Goal: Information Seeking & Learning: Learn about a topic

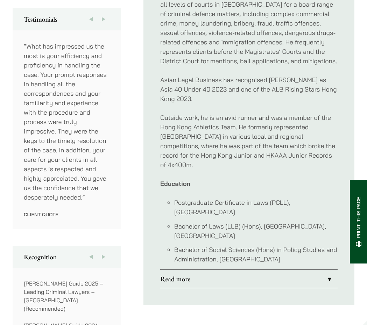
scroll to position [422, 0]
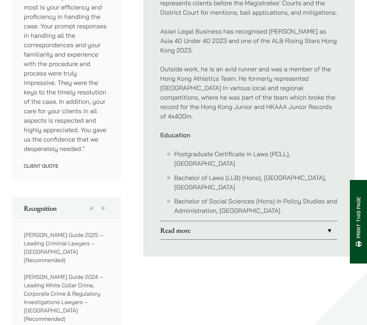
click at [269, 221] on link "Read more" at bounding box center [248, 230] width 177 height 18
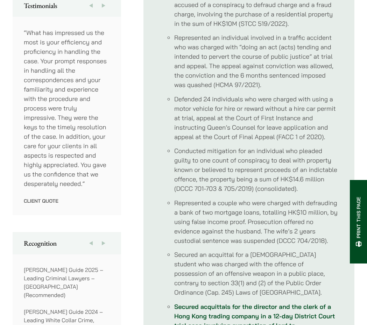
scroll to position [247, 0]
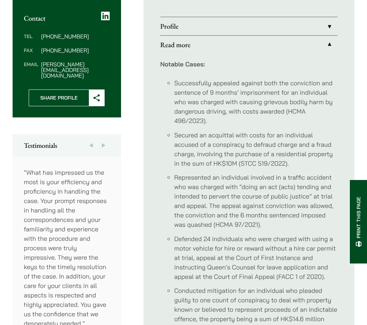
click at [273, 28] on link "Profile" at bounding box center [248, 26] width 177 height 18
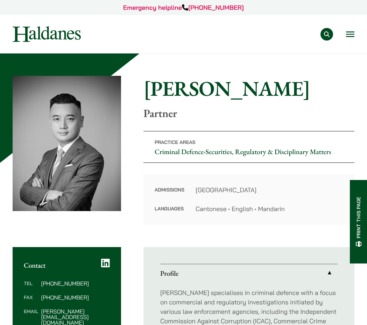
click at [355, 35] on div "Practice Areas Antitrust and Competition Law Civil Litigation & Dispute Resolut…" at bounding box center [183, 34] width 353 height 16
click at [351, 35] on button "Open menu" at bounding box center [350, 34] width 8 height 6
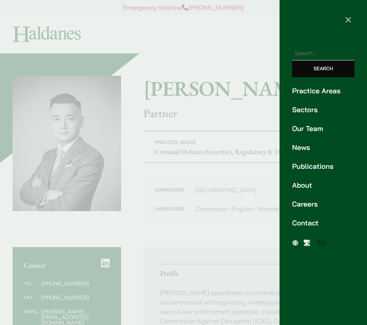
click at [322, 95] on link "Practice Areas" at bounding box center [323, 91] width 62 height 10
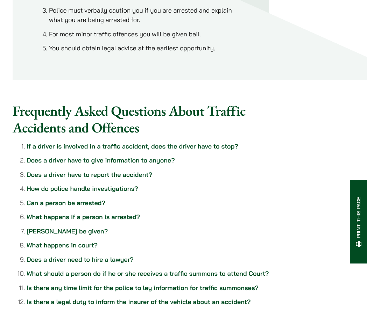
scroll to position [699, 0]
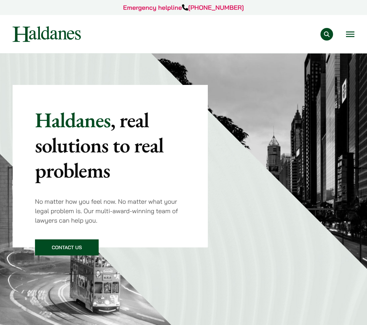
scroll to position [428, 0]
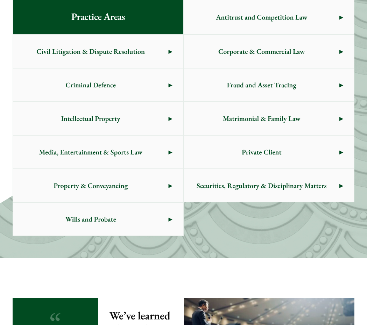
click at [95, 67] on span "Civil Litigation & Dispute Resolution" at bounding box center [90, 51] width 155 height 33
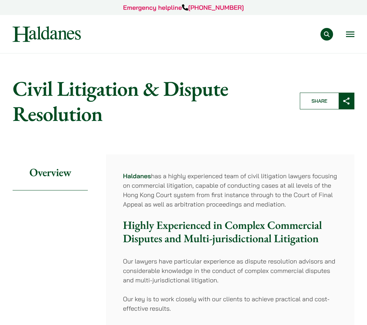
click at [346, 34] on button "Open menu" at bounding box center [350, 34] width 8 height 6
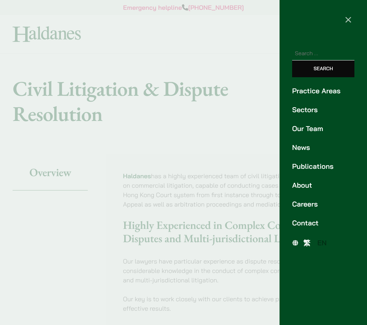
click at [303, 132] on link "Our Team" at bounding box center [323, 128] width 62 height 10
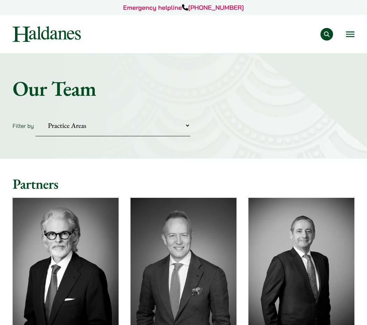
click at [142, 130] on select "Practice Areas Antitrust and Competition Civil Litigation & Dispute Resolution …" at bounding box center [112, 125] width 155 height 21
click at [35, 115] on select "Practice Areas Antitrust and Competition Civil Litigation & Dispute Resolution …" at bounding box center [112, 125] width 155 height 21
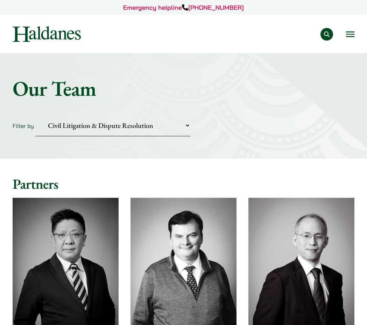
click at [151, 121] on select "Practice Areas Antitrust and Competition Civil Litigation & Dispute Resolution …" at bounding box center [112, 125] width 155 height 21
click at [153, 123] on select "Practice Areas Antitrust and Competition Civil Litigation & Dispute Resolution …" at bounding box center [112, 125] width 155 height 21
select select "criminal-defence"
click at [35, 115] on select "Practice Areas Antitrust and Competition Civil Litigation & Dispute Resolution …" at bounding box center [112, 125] width 155 height 21
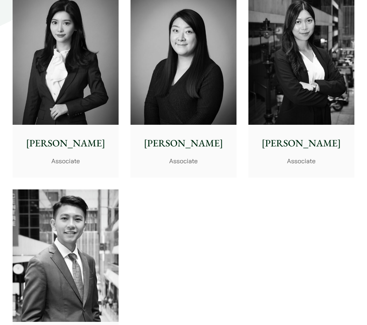
scroll to position [664, 0]
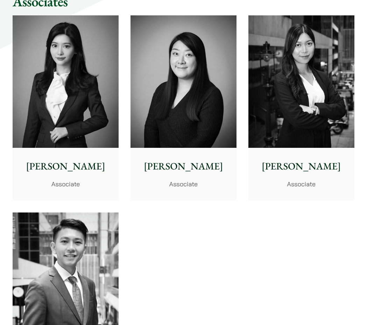
click at [109, 99] on img at bounding box center [66, 81] width 106 height 132
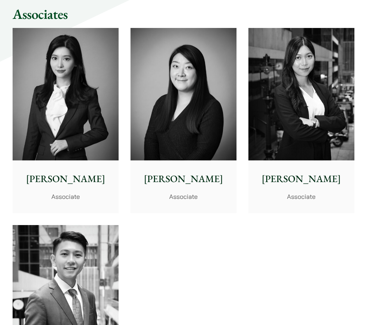
scroll to position [594, 0]
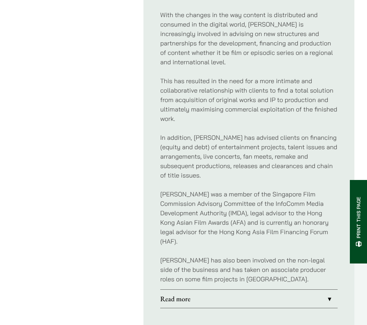
scroll to position [629, 0]
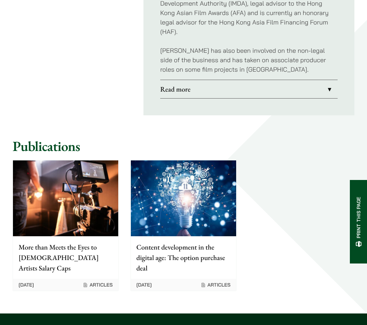
click at [244, 80] on link "Read more" at bounding box center [248, 89] width 177 height 18
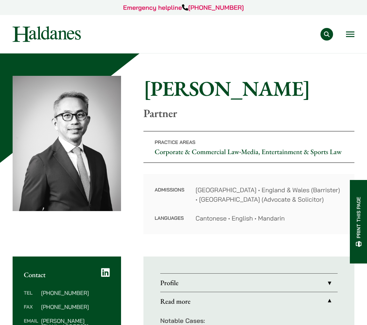
click at [350, 40] on div "Practice Areas Antitrust and Competition Law Civil Litigation & Dispute Resolut…" at bounding box center [223, 34] width 261 height 13
click at [350, 35] on button "Open menu" at bounding box center [350, 34] width 8 height 6
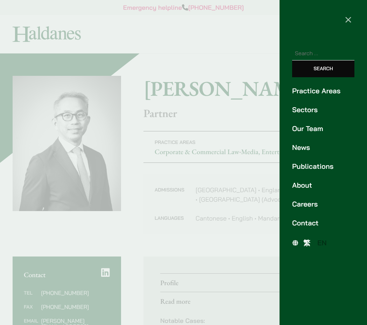
click at [305, 246] on span "繁" at bounding box center [306, 242] width 7 height 9
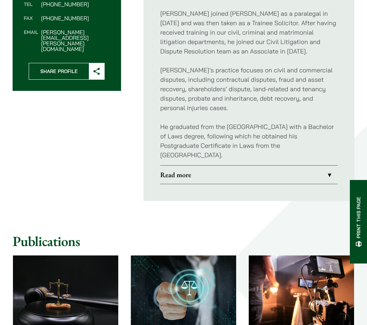
scroll to position [280, 0]
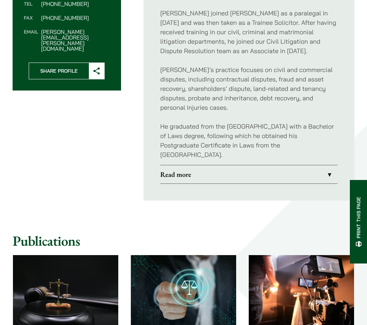
click at [254, 169] on link "Read more" at bounding box center [248, 174] width 177 height 18
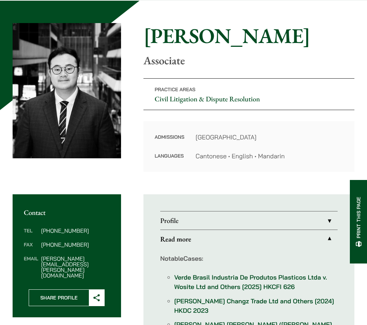
scroll to position [35, 0]
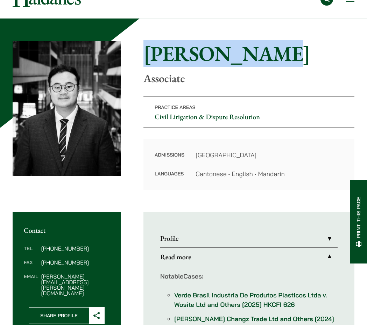
drag, startPoint x: 145, startPoint y: 53, endPoint x: 278, endPoint y: 55, distance: 132.1
click at [278, 55] on h1 "Eugene Huang" at bounding box center [248, 53] width 211 height 25
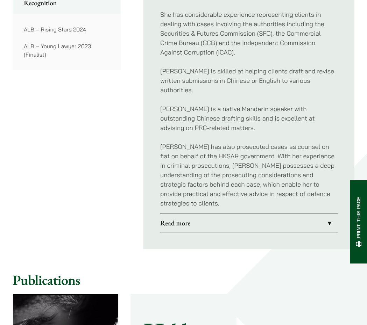
scroll to position [594, 0]
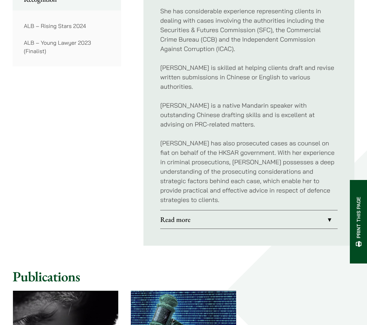
click at [269, 210] on link "Read more" at bounding box center [248, 219] width 177 height 18
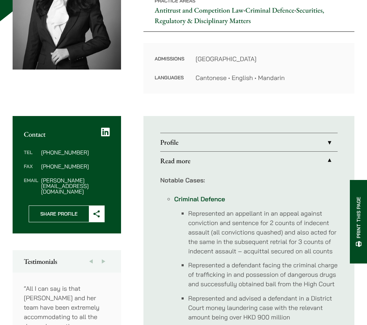
scroll to position [140, 0]
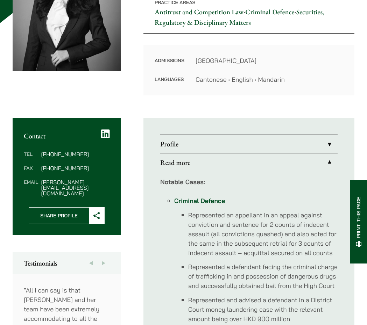
click at [202, 151] on link "Profile" at bounding box center [248, 144] width 177 height 18
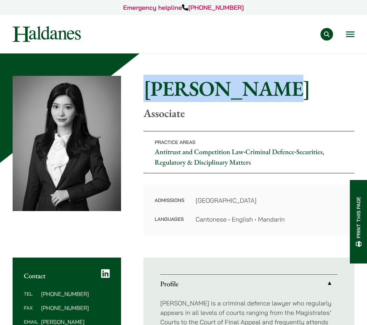
drag, startPoint x: 144, startPoint y: 87, endPoint x: 250, endPoint y: 95, distance: 106.2
click at [250, 95] on h1 "[PERSON_NAME]" at bounding box center [248, 88] width 211 height 25
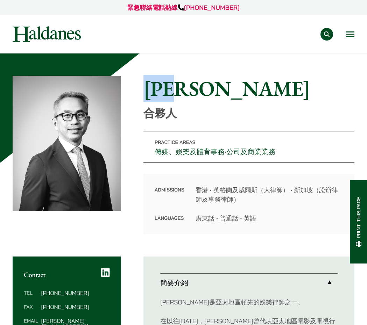
click at [207, 78] on h1 "[PERSON_NAME]" at bounding box center [248, 88] width 211 height 25
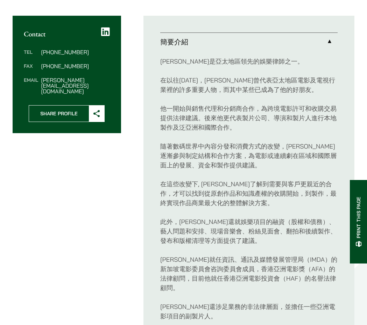
scroll to position [284, 0]
